Goal: Information Seeking & Learning: Learn about a topic

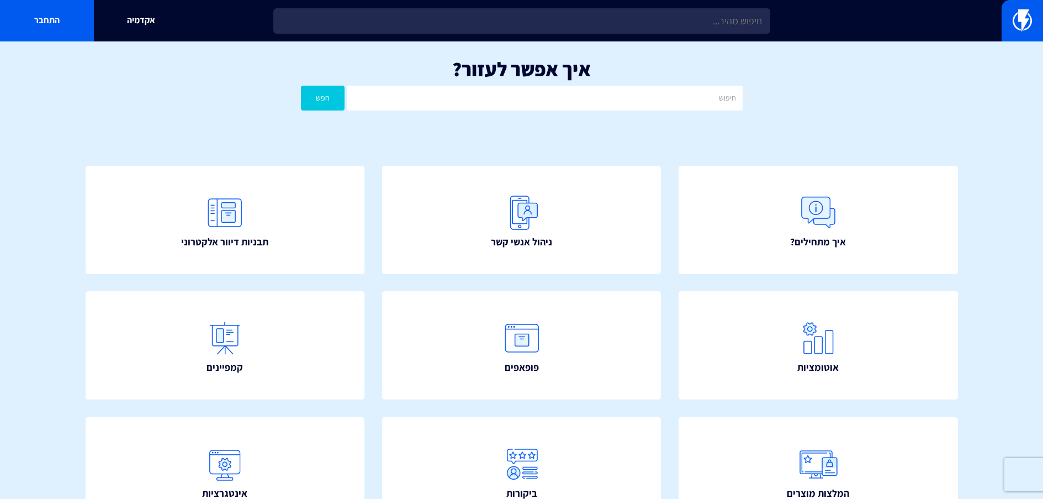
scroll to position [55, 0]
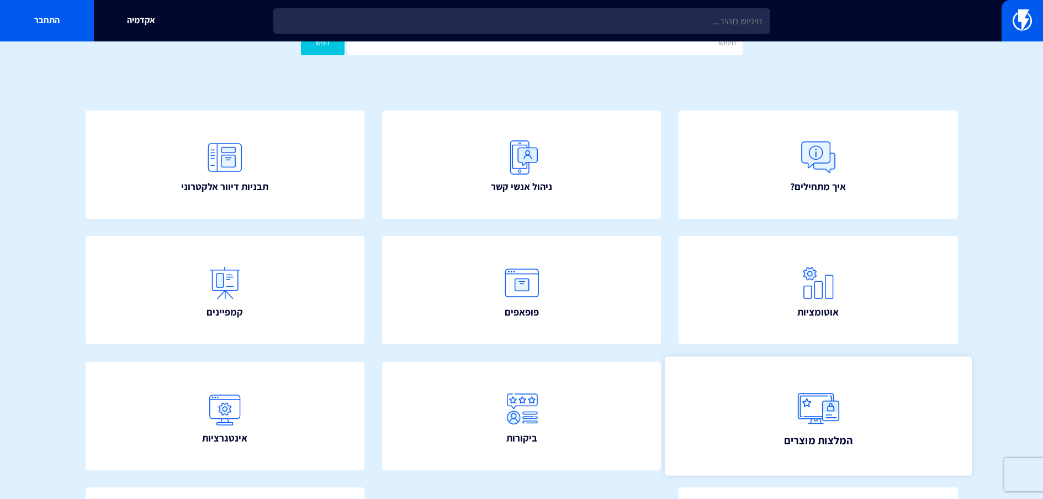
click at [811, 408] on img at bounding box center [818, 408] width 49 height 49
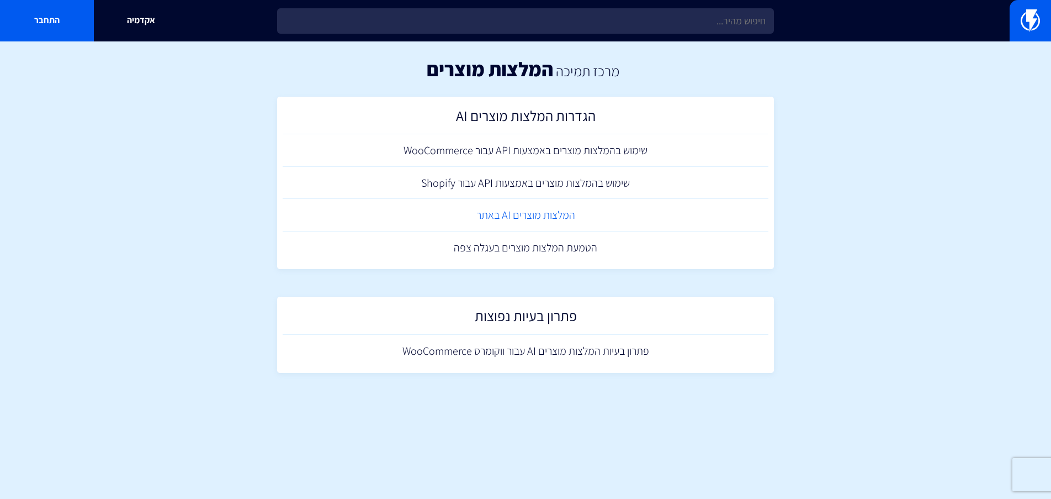
click at [516, 215] on link "המלצות מוצרים AI באתר" at bounding box center [526, 215] width 486 height 33
